Goal: Information Seeking & Learning: Learn about a topic

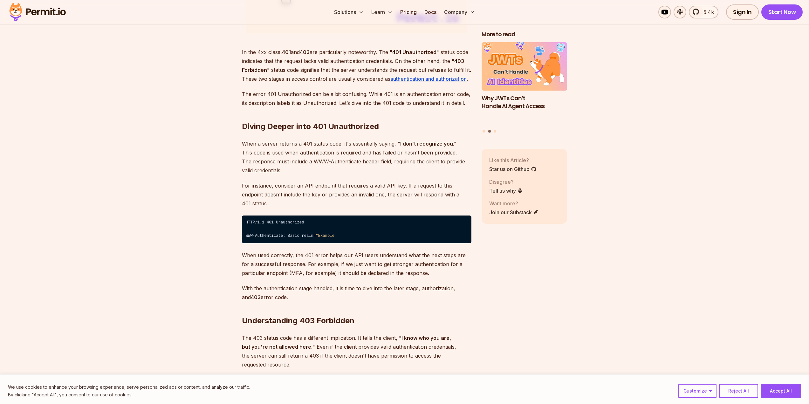
scroll to position [890, 0]
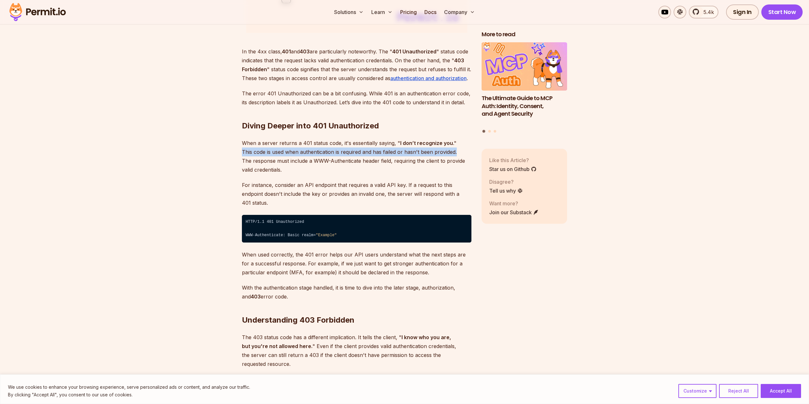
drag, startPoint x: 240, startPoint y: 151, endPoint x: 461, endPoint y: 151, distance: 220.8
copy p "This code is used when authentication is required and has failed or hasn't been…"
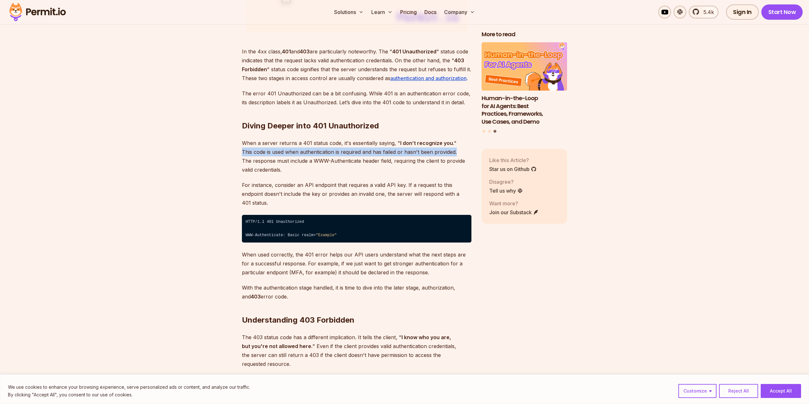
click at [337, 129] on h2 "Diving Deeper into 401 Unauthorized" at bounding box center [356, 113] width 229 height 36
copy h2 "Unauthorized"
drag, startPoint x: 399, startPoint y: 153, endPoint x: 398, endPoint y: 149, distance: 4.9
click at [399, 153] on p "When a server returns a 401 status code, it's essentially saying, " I don’t rec…" at bounding box center [356, 157] width 229 height 36
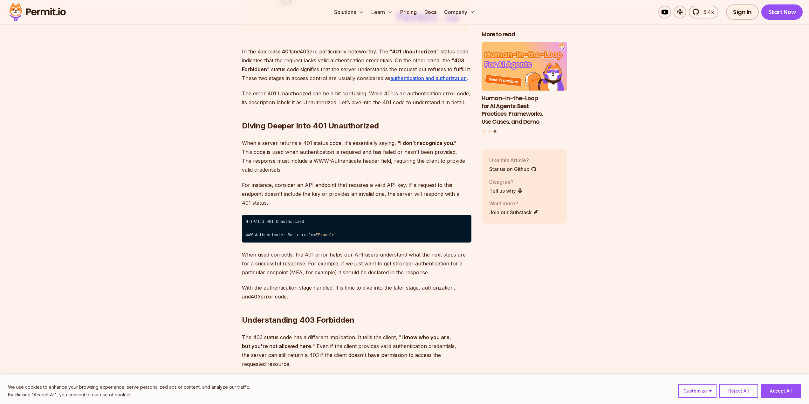
click at [292, 151] on p "When a server returns a 401 status code, it's essentially saying, " I don’t rec…" at bounding box center [356, 157] width 229 height 36
drag, startPoint x: 292, startPoint y: 151, endPoint x: 407, endPoint y: 152, distance: 115.3
click at [469, 152] on p "When a server returns a 401 status code, it's essentially saying, " I don’t rec…" at bounding box center [356, 157] width 229 height 36
copy p "when authentication is required and has failed or hasn't been provided."
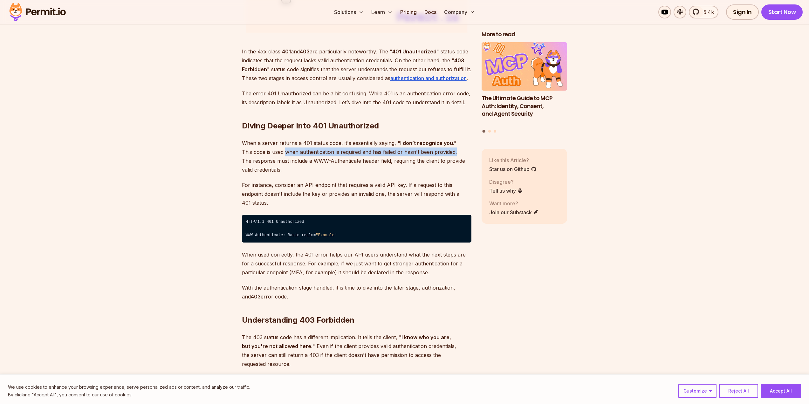
click at [268, 152] on p "When a server returns a 401 status code, it's essentially saying, " I don’t rec…" at bounding box center [356, 157] width 229 height 36
drag, startPoint x: 268, startPoint y: 152, endPoint x: 456, endPoint y: 152, distance: 187.8
click at [456, 152] on p "When a server returns a 401 status code, it's essentially saying, " I don’t rec…" at bounding box center [356, 157] width 229 height 36
copy p "is used when authentication is required and has failed or hasn't been provided."
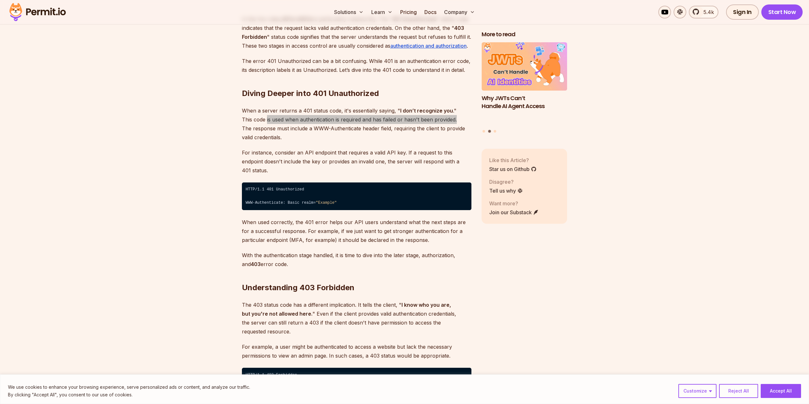
scroll to position [953, 0]
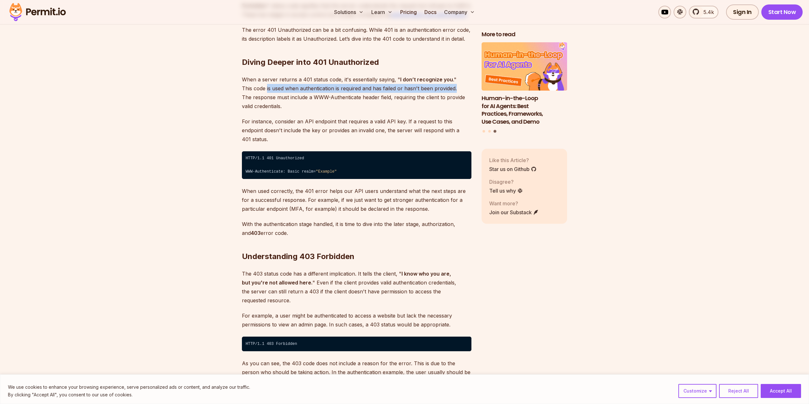
click at [324, 248] on h2 "Understanding 403 Forbidden" at bounding box center [356, 244] width 229 height 36
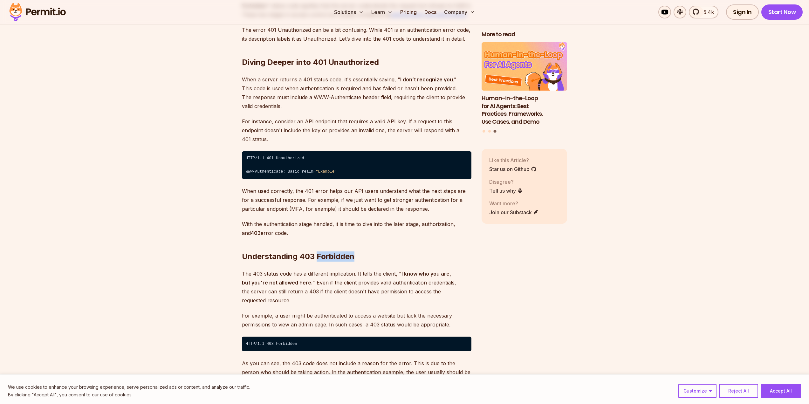
click at [324, 248] on h2 "Understanding 403 Forbidden" at bounding box center [356, 244] width 229 height 36
copy h2 "Forbidden"
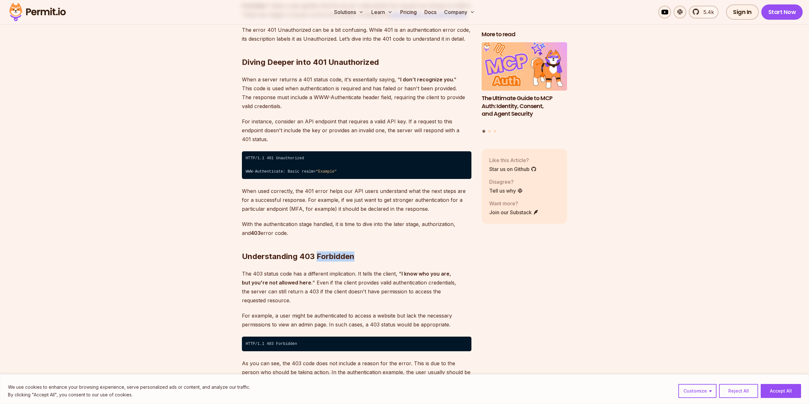
click at [358, 269] on p "The 403 status code has a different implication. It tells the client, " I know …" at bounding box center [356, 287] width 229 height 36
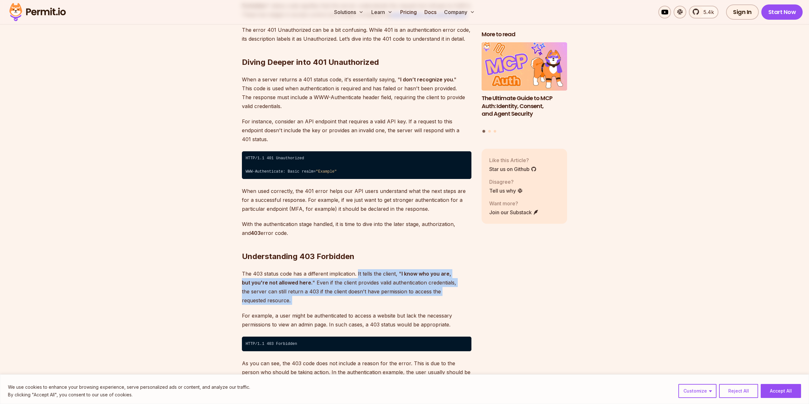
drag, startPoint x: 358, startPoint y: 265, endPoint x: 471, endPoint y: 281, distance: 113.7
click at [471, 281] on p "The 403 status code has a different implication. It tells the client, " I know …" at bounding box center [356, 287] width 229 height 36
copy p "It tells the client, " I know who you are, but you're not allowed here. " Even …"
